Goal: Task Accomplishment & Management: Complete application form

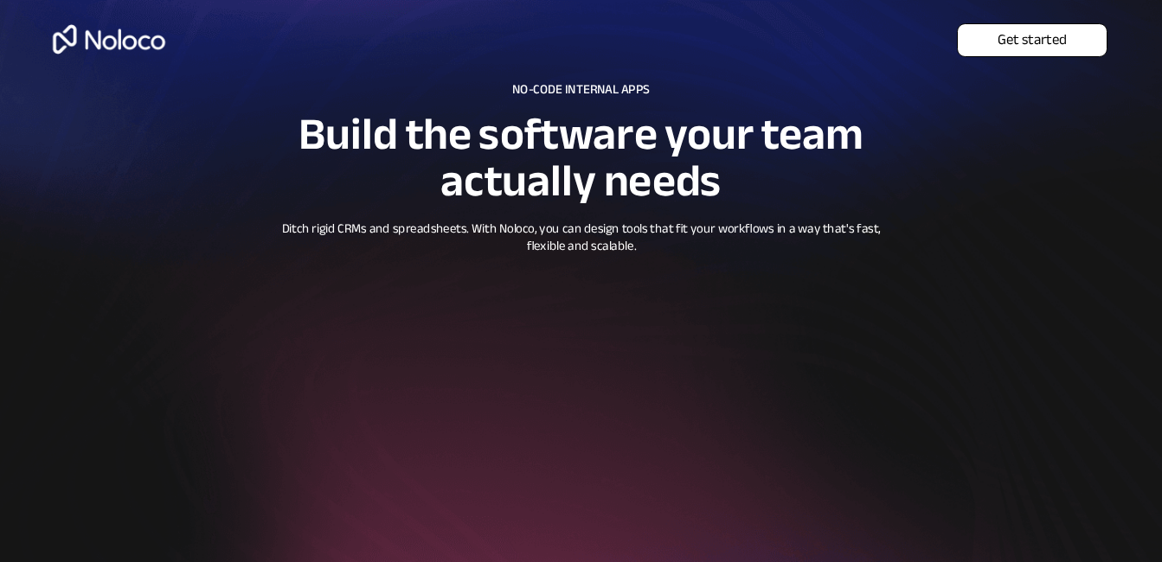
click at [1049, 42] on span "Get started" at bounding box center [1032, 40] width 149 height 18
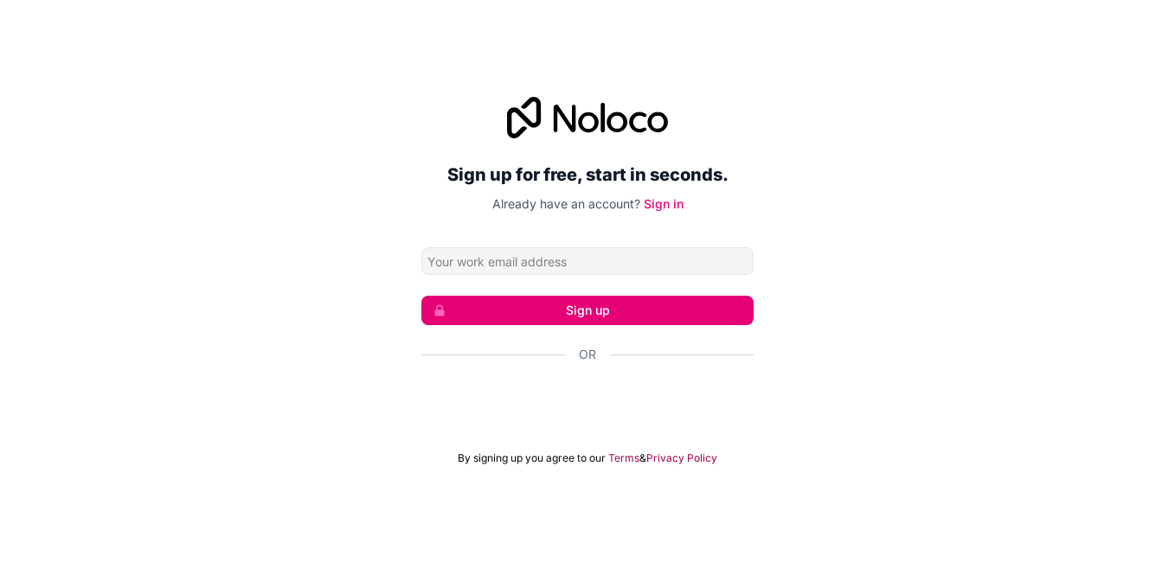
click at [538, 264] on input "Email address" at bounding box center [587, 261] width 332 height 28
type input "[EMAIL_ADDRESS][DOMAIN_NAME]"
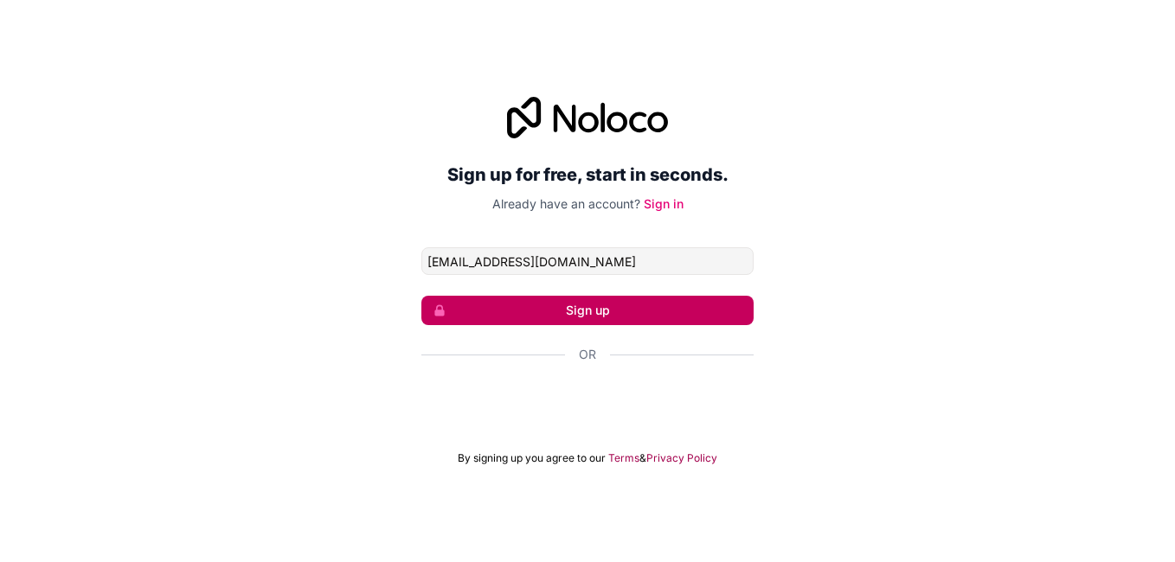
click at [597, 319] on button "Sign up" at bounding box center [587, 310] width 332 height 29
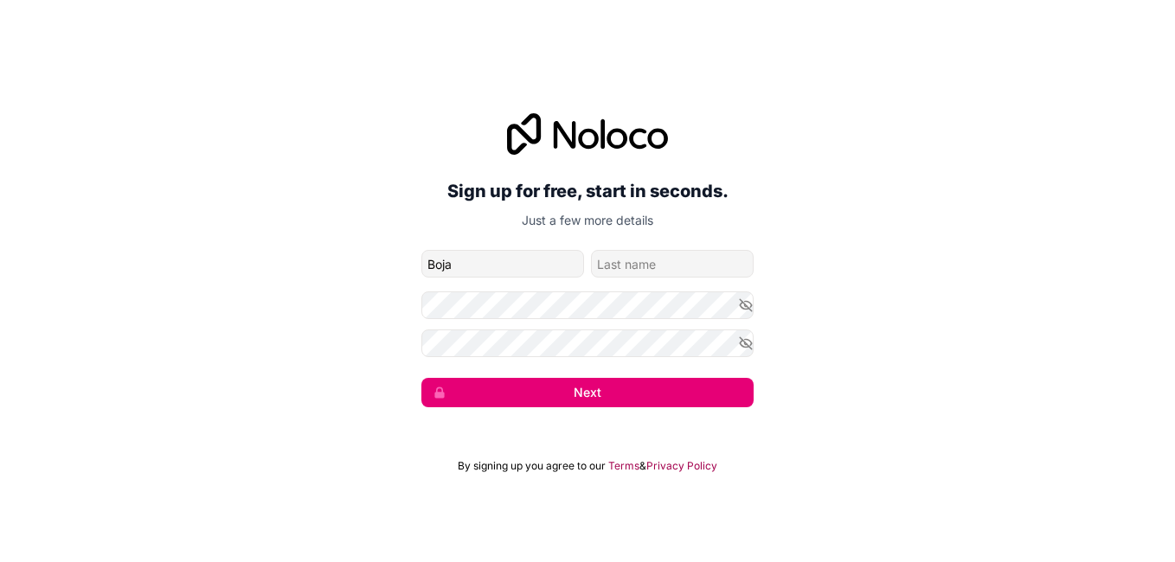
type input "Boja"
click at [356, 292] on div "Sign up for free, start in seconds. Just a few more details [EMAIL_ADDRESS][DOM…" at bounding box center [587, 260] width 1175 height 343
click at [624, 271] on input "family-name" at bounding box center [672, 264] width 163 height 28
type input "Asaffaa"
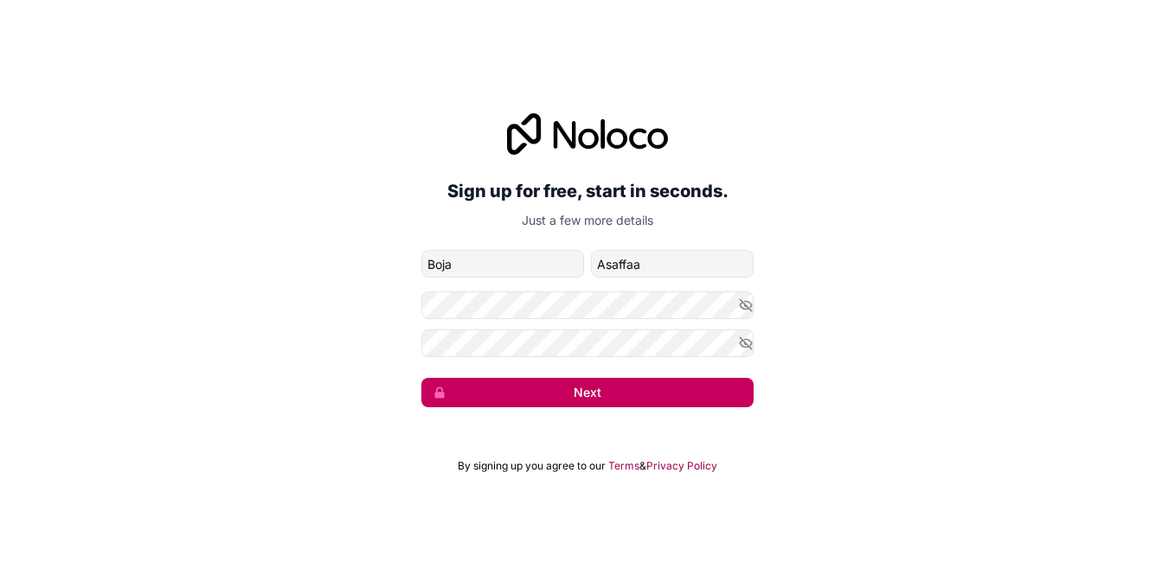
click at [583, 394] on button "Next" at bounding box center [587, 392] width 332 height 29
click at [584, 398] on button "Next" at bounding box center [587, 392] width 332 height 29
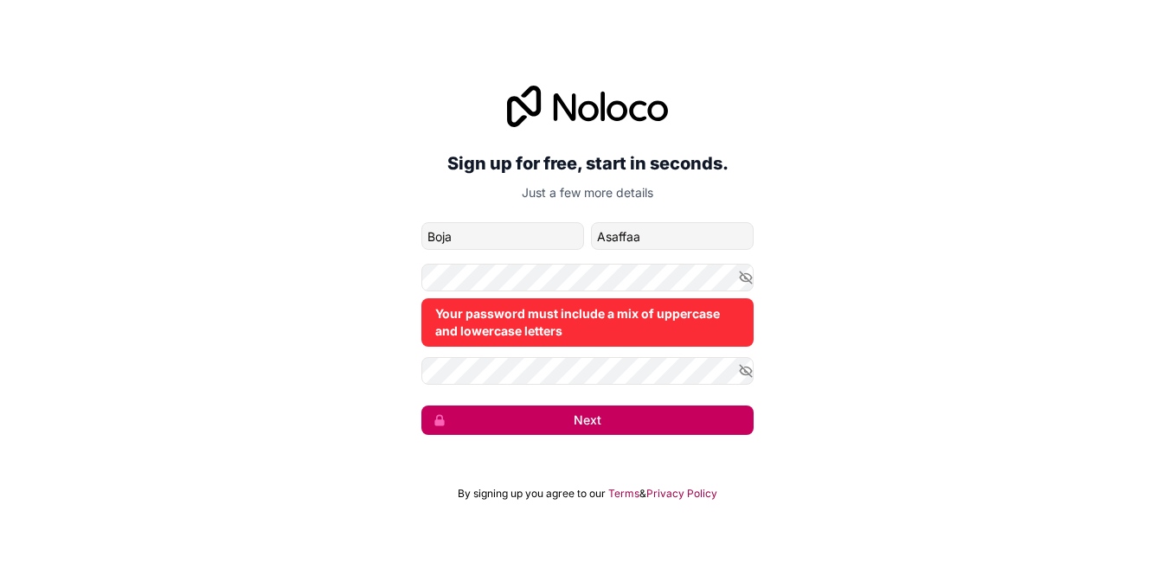
click at [594, 417] on button "Next" at bounding box center [587, 420] width 332 height 29
click at [587, 419] on button "Next" at bounding box center [587, 420] width 332 height 29
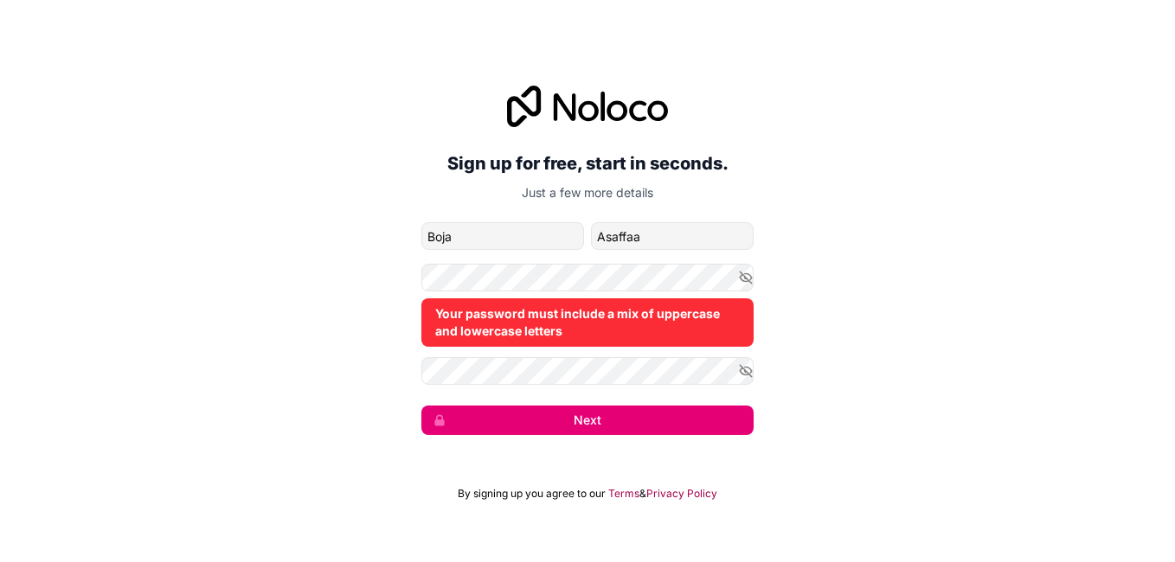
click at [721, 314] on div "Your password must include a mix of uppercase and lowercase letters" at bounding box center [587, 322] width 332 height 48
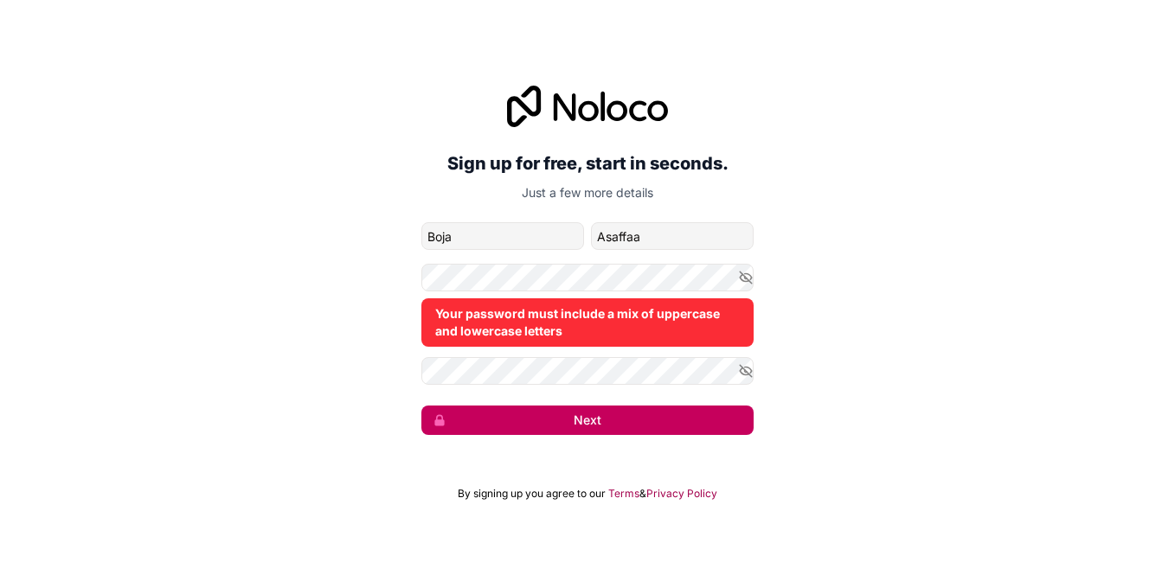
click at [602, 422] on button "Next" at bounding box center [587, 420] width 332 height 29
click at [587, 420] on button "Next" at bounding box center [587, 420] width 332 height 29
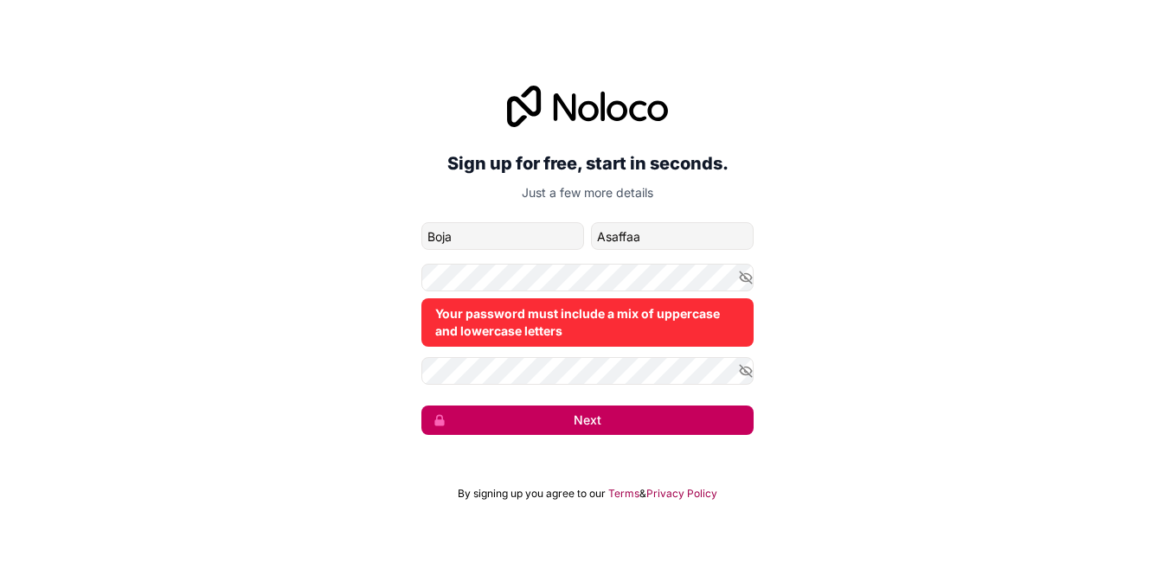
click at [587, 420] on button "Next" at bounding box center [587, 420] width 332 height 29
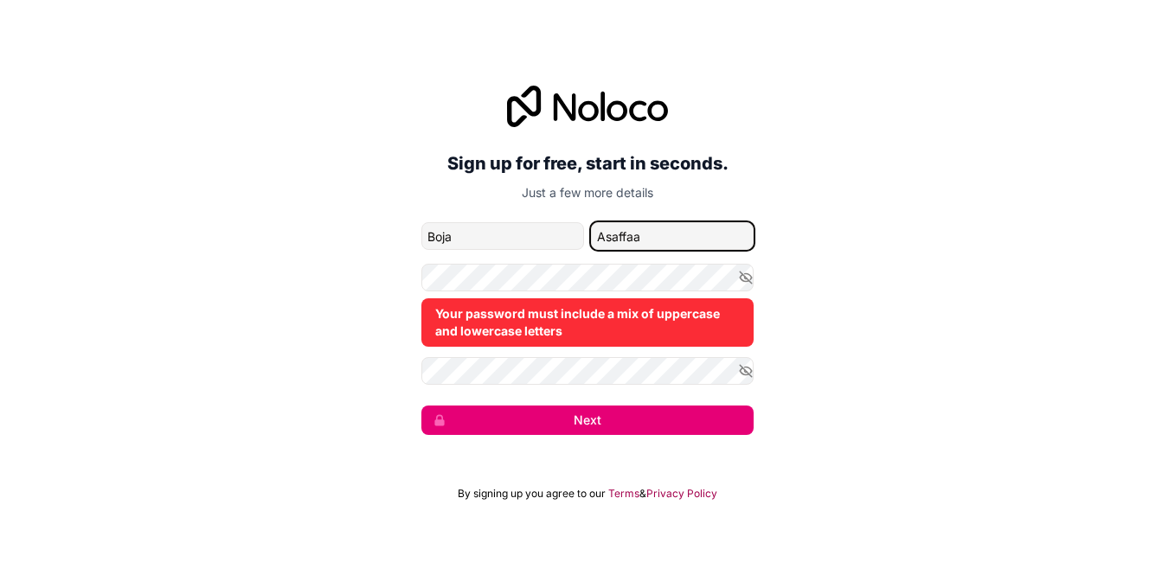
click at [633, 238] on input "Asaffaa" at bounding box center [672, 236] width 163 height 28
click at [530, 304] on div "Your password must include a mix of uppercase and lowercase letters" at bounding box center [587, 322] width 332 height 48
click at [527, 305] on div "Your password must include a mix of uppercase and lowercase letters" at bounding box center [587, 322] width 332 height 48
click at [745, 277] on icon "button" at bounding box center [746, 278] width 12 height 12
click at [748, 371] on icon "button" at bounding box center [746, 371] width 16 height 16
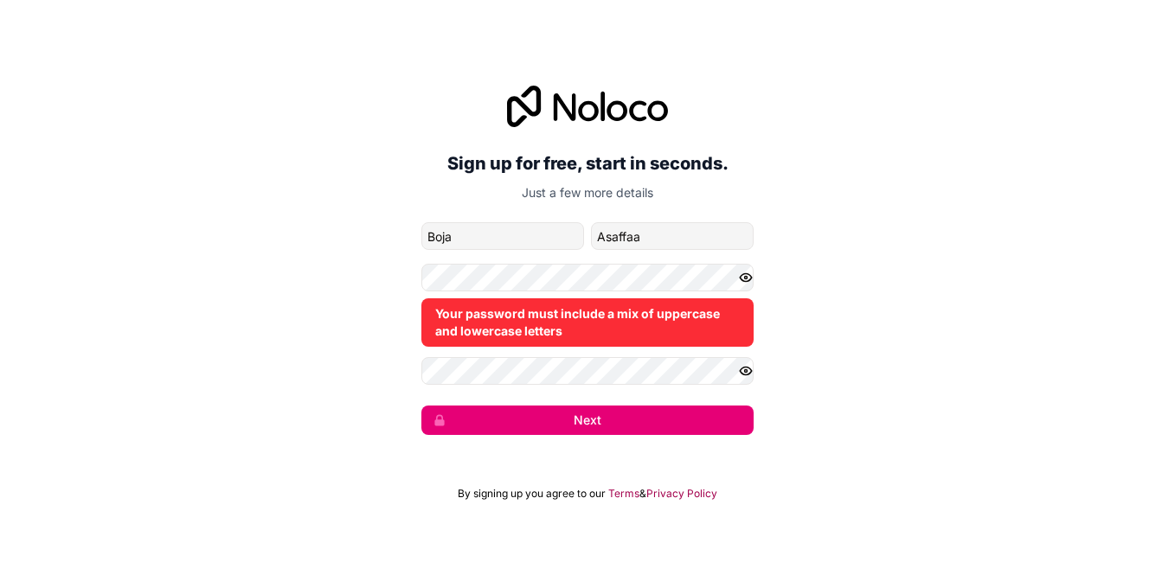
click at [748, 280] on icon "button" at bounding box center [746, 278] width 12 height 8
click at [742, 369] on icon "button" at bounding box center [746, 371] width 16 height 16
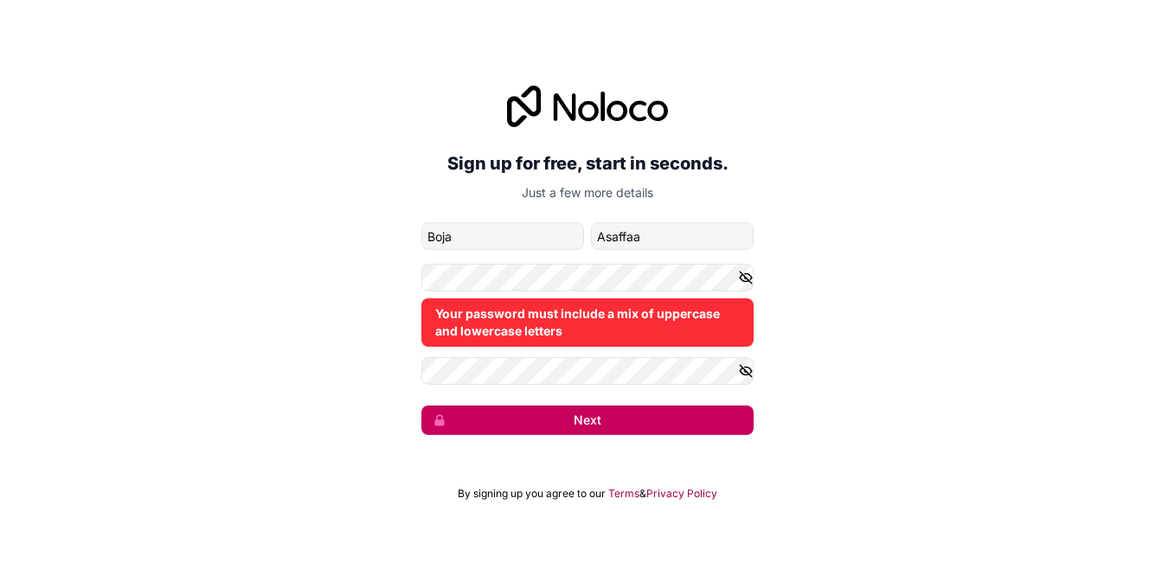
click at [604, 420] on button "Next" at bounding box center [587, 420] width 332 height 29
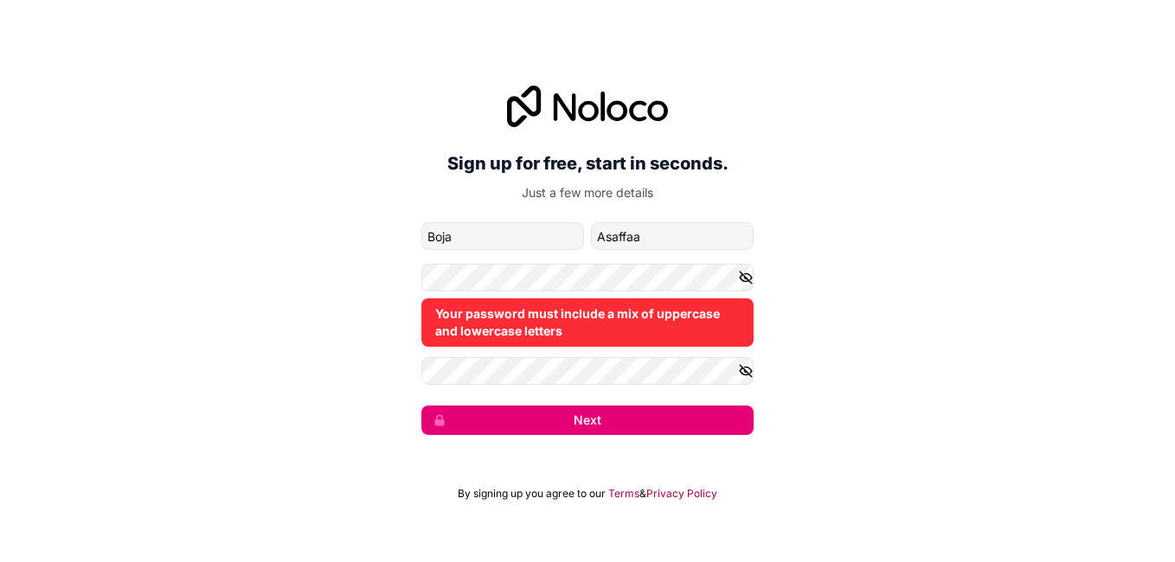
click at [523, 346] on div "Your password must include a mix of uppercase and lowercase letters" at bounding box center [587, 322] width 332 height 48
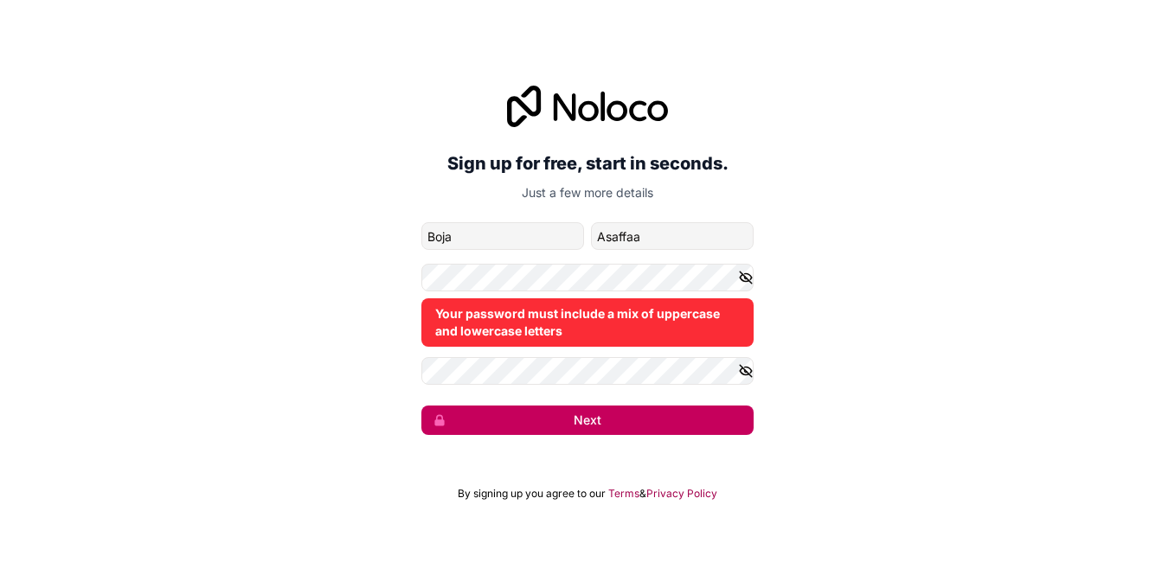
click at [578, 414] on button "Next" at bounding box center [587, 420] width 332 height 29
click at [542, 408] on button "Next" at bounding box center [587, 420] width 332 height 29
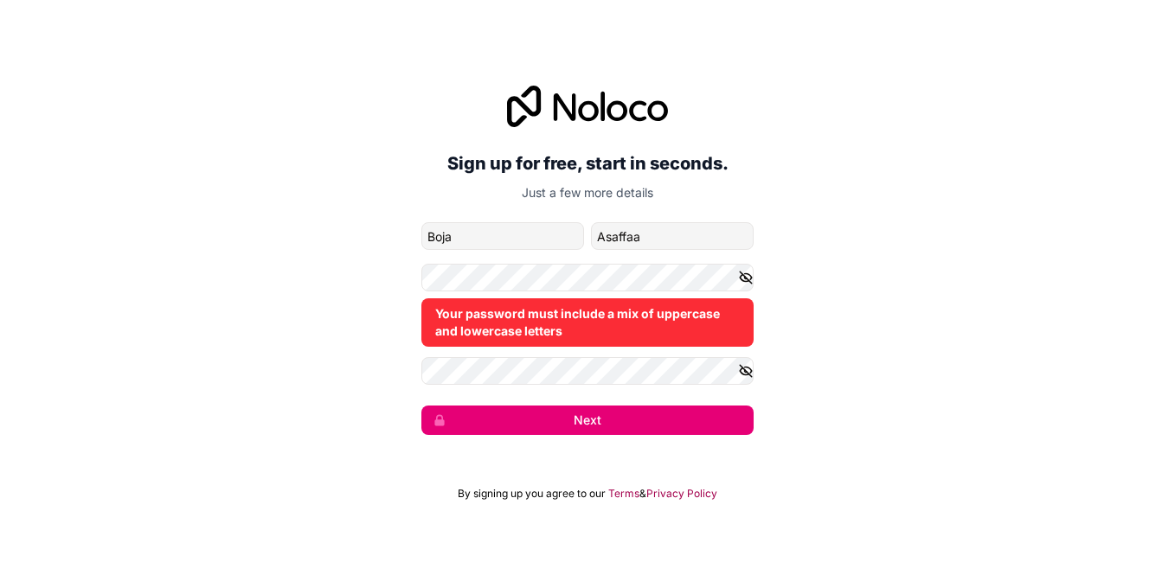
click at [755, 280] on div "Sign up for free, start in seconds. Just a few more details [EMAIL_ADDRESS][DOM…" at bounding box center [587, 260] width 1175 height 398
click at [747, 279] on icon "button" at bounding box center [746, 278] width 12 height 12
click at [746, 369] on icon "button" at bounding box center [746, 371] width 16 height 16
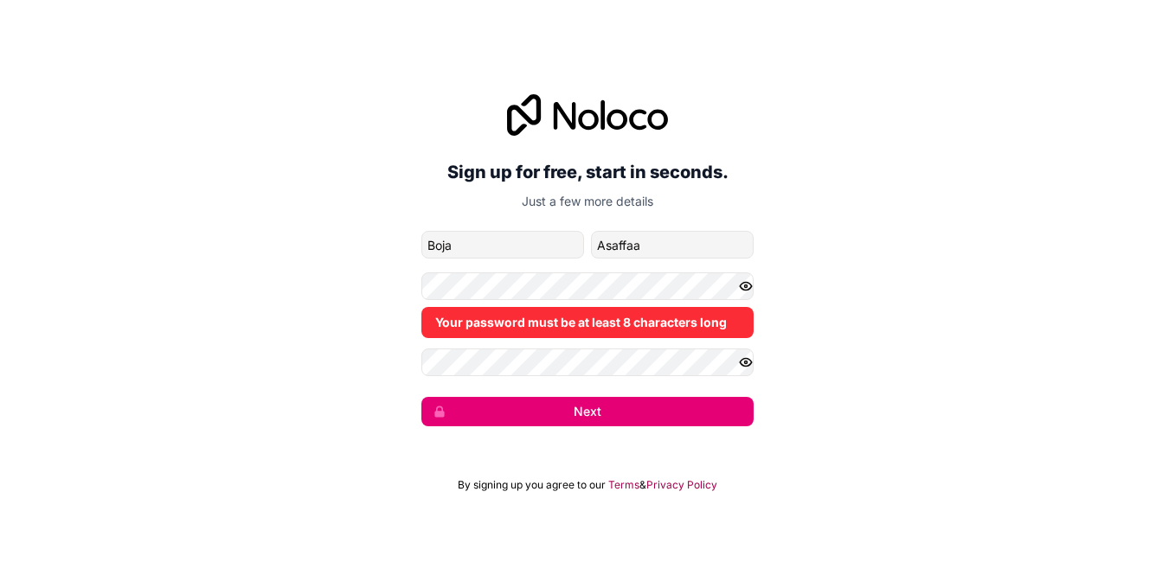
click at [751, 366] on icon "button" at bounding box center [746, 363] width 16 height 16
click at [750, 285] on icon "button" at bounding box center [746, 287] width 16 height 16
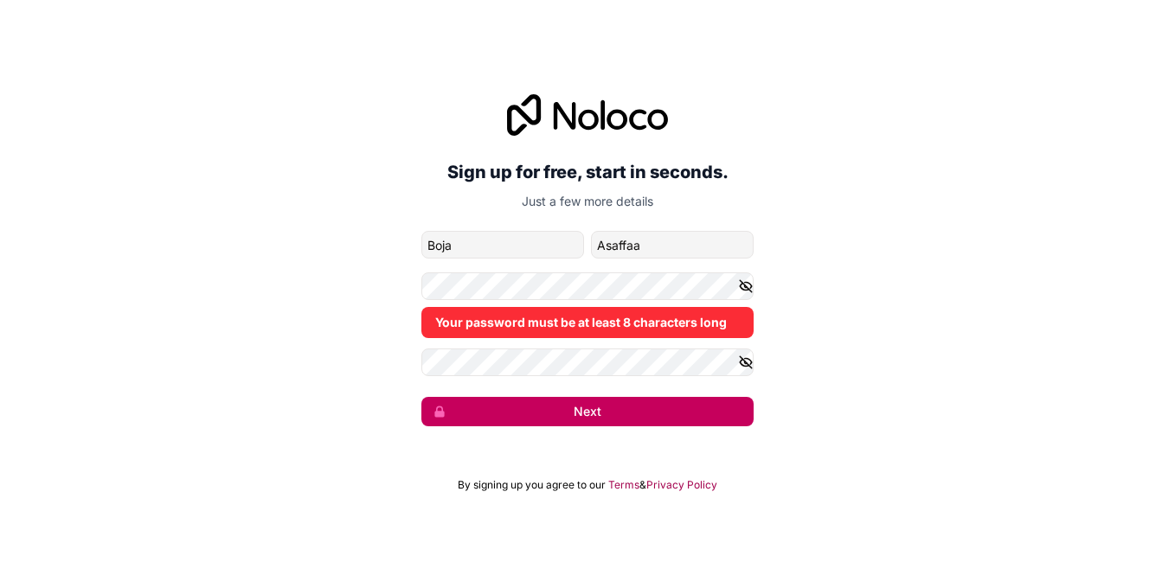
click at [647, 408] on button "Next" at bounding box center [587, 411] width 332 height 29
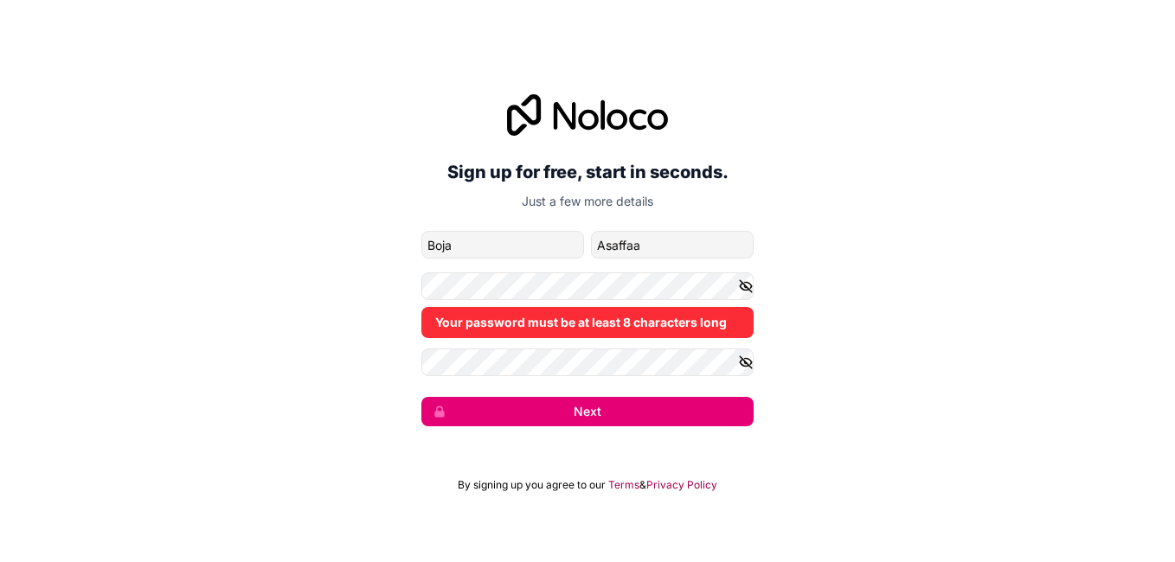
click at [318, 25] on div "Sign up for free, start in seconds. Just a few more details [EMAIL_ADDRESS][DOM…" at bounding box center [587, 281] width 1175 height 562
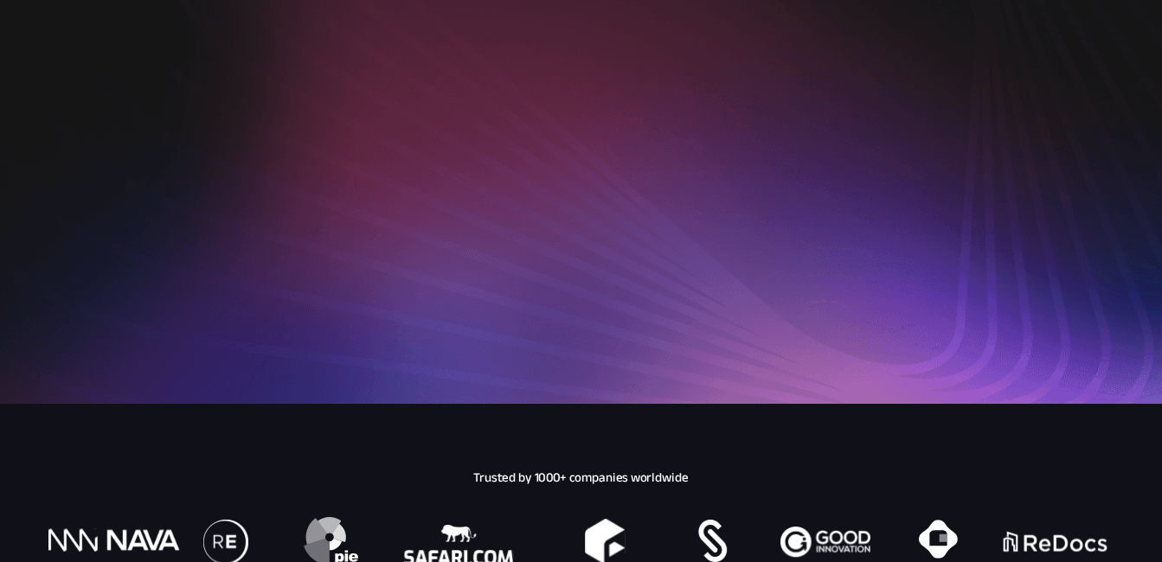
scroll to position [260, 0]
